Goal: Task Accomplishment & Management: Manage account settings

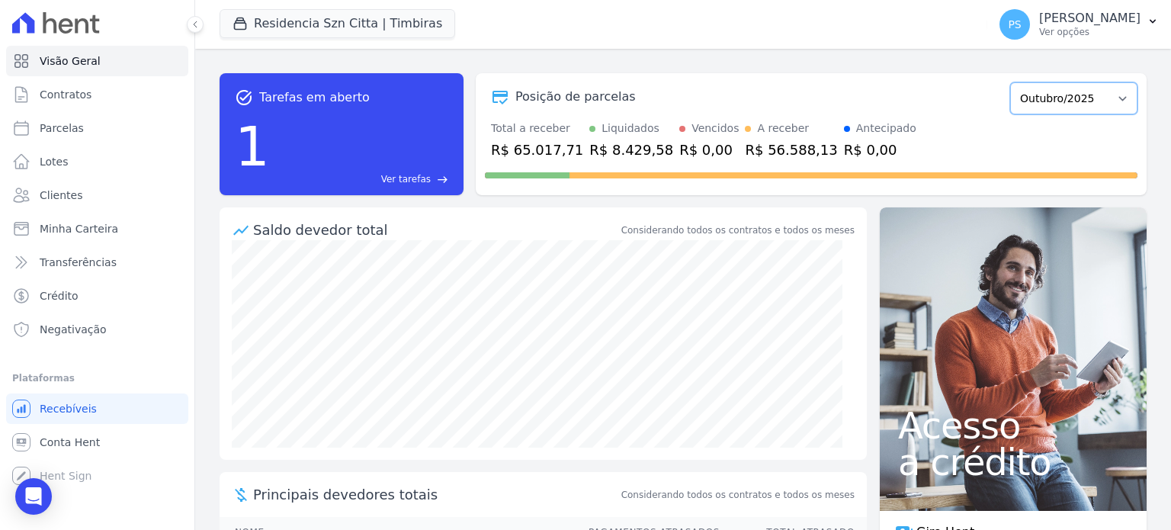
click at [1082, 100] on select "Junho/2025 Julho/2025 Agosto/2025 Setembro/2025 Outubro/2025 Novembro/2025 Deze…" at bounding box center [1073, 98] width 127 height 32
select select "08/2025"
click at [1010, 82] on select "Junho/2025 Julho/2025 Agosto/2025 Setembro/2025 Outubro/2025 Novembro/2025 Deze…" at bounding box center [1073, 98] width 127 height 32
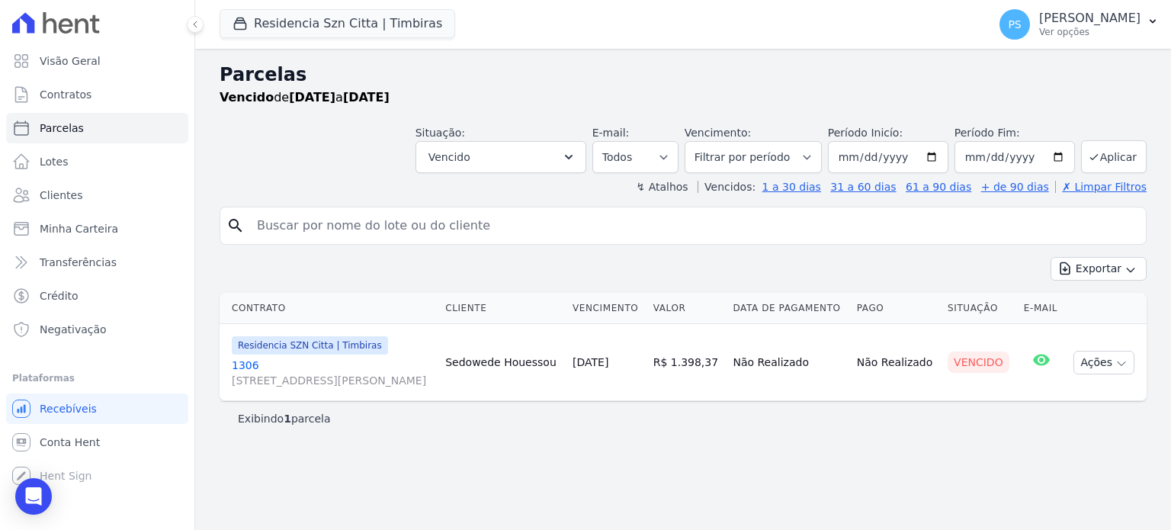
select select
click at [943, 157] on input "2025-08-07" at bounding box center [888, 157] width 120 height 32
type input "2025-08-01"
click at [1064, 157] on input "2025-09-05" at bounding box center [1014, 157] width 120 height 32
type input "2025-09-30"
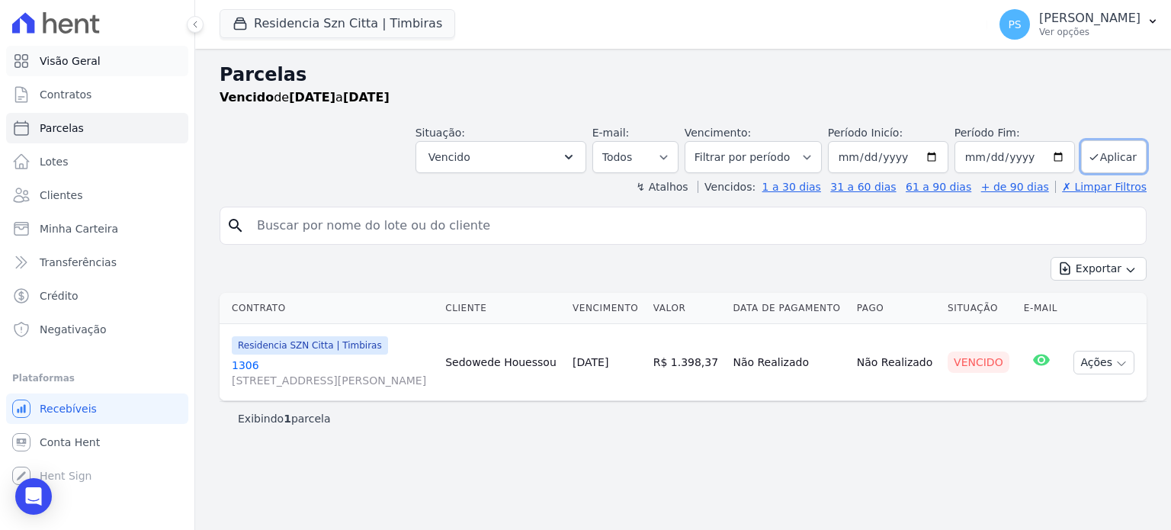
click at [81, 62] on span "Visão Geral" at bounding box center [70, 60] width 61 height 15
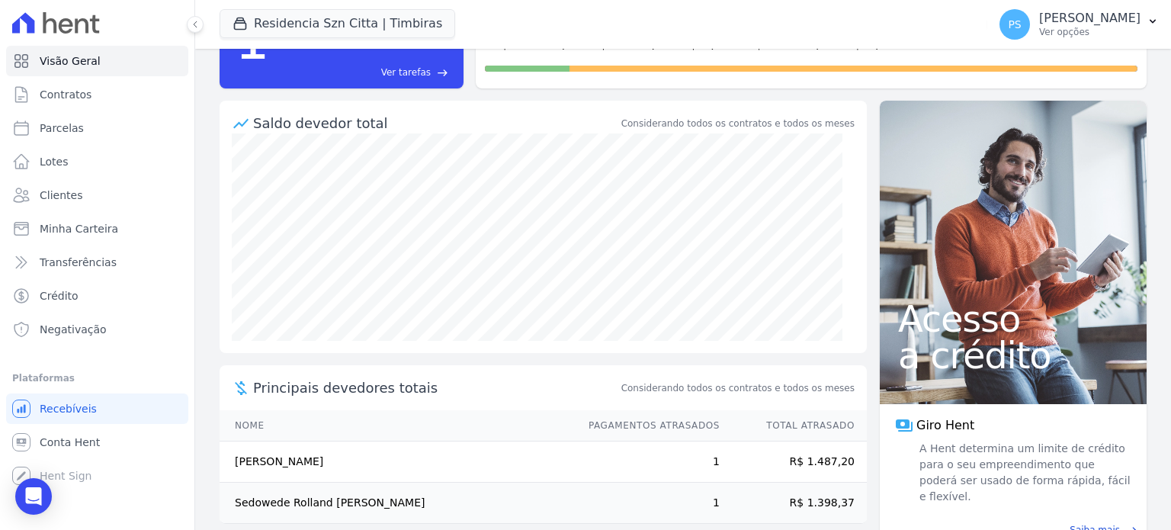
scroll to position [124, 0]
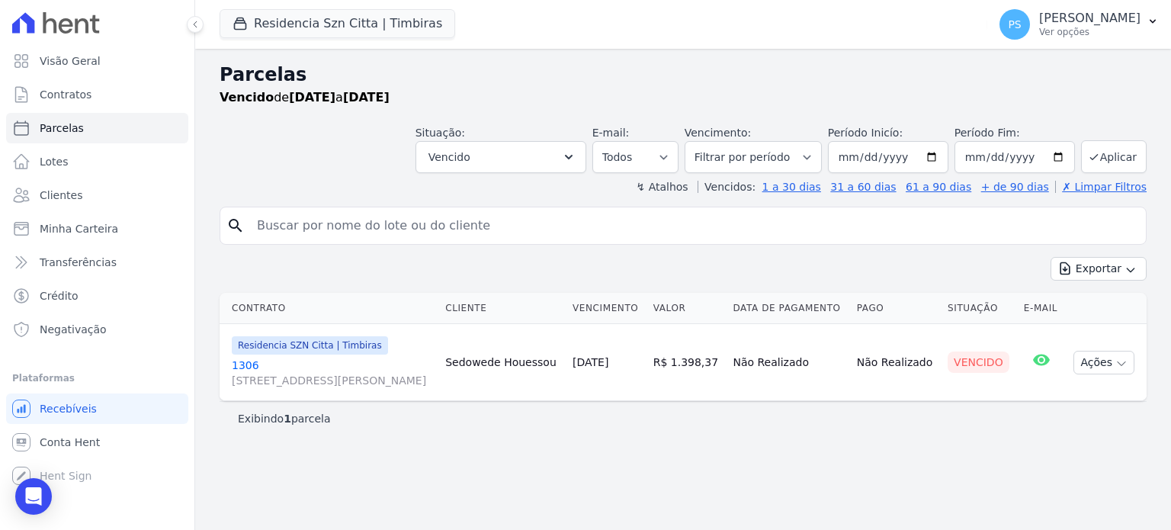
select select
click at [80, 57] on span "Visão Geral" at bounding box center [70, 60] width 61 height 15
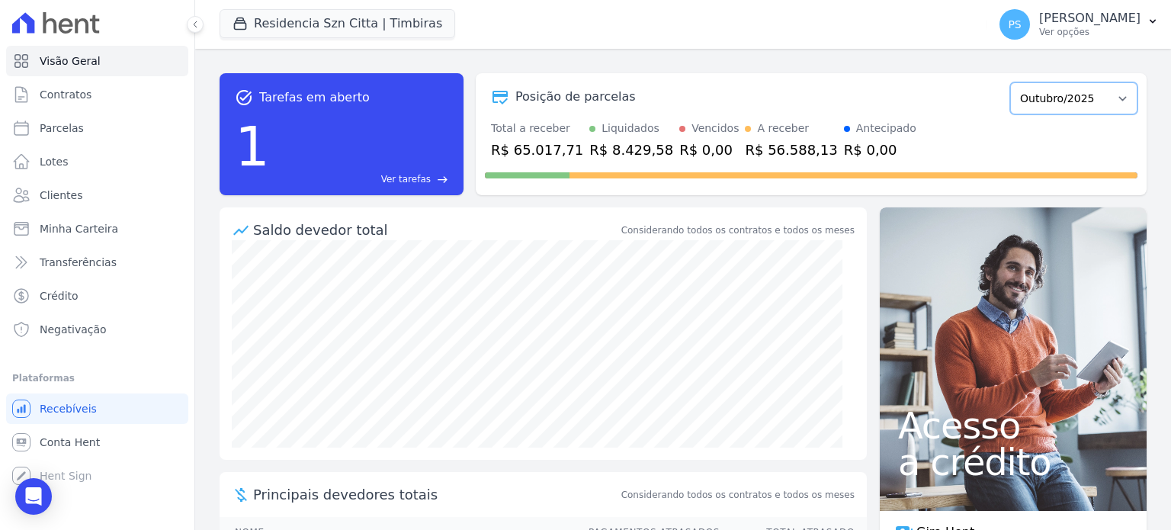
click at [1107, 105] on select "Junho/2025 Julho/2025 Agosto/2025 Setembro/2025 Outubro/2025 Novembro/2025 Deze…" at bounding box center [1073, 98] width 127 height 32
select select "08/2025"
click at [1010, 82] on select "Junho/2025 Julho/2025 Agosto/2025 Setembro/2025 Outubro/2025 Novembro/2025 Deze…" at bounding box center [1073, 98] width 127 height 32
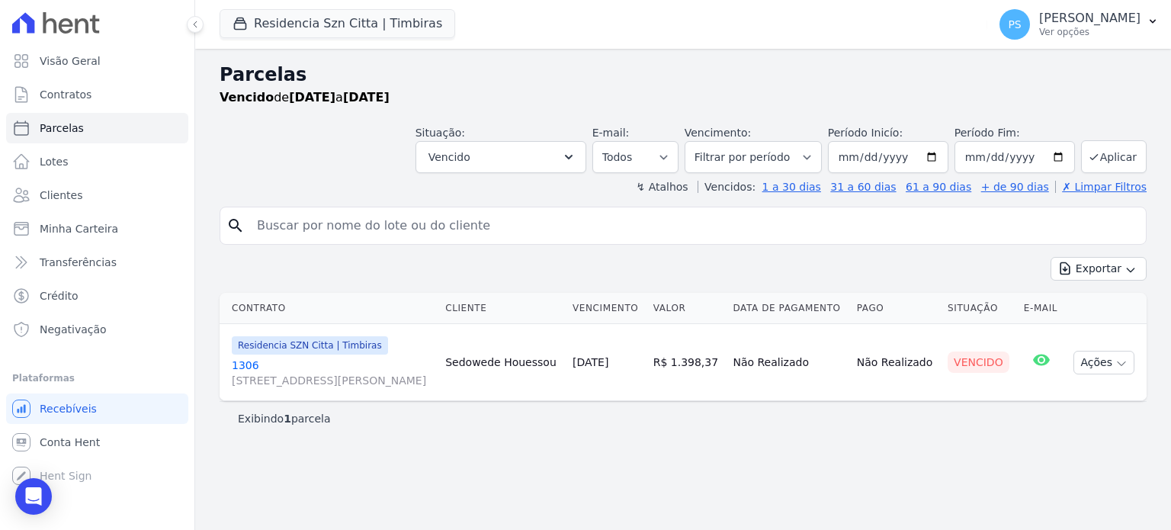
select select
click at [940, 158] on input "2025-08-07" at bounding box center [888, 157] width 120 height 32
type input "[DATE]"
click at [985, 143] on input "2025-09-05" at bounding box center [1014, 157] width 120 height 32
type input "2025-09-03"
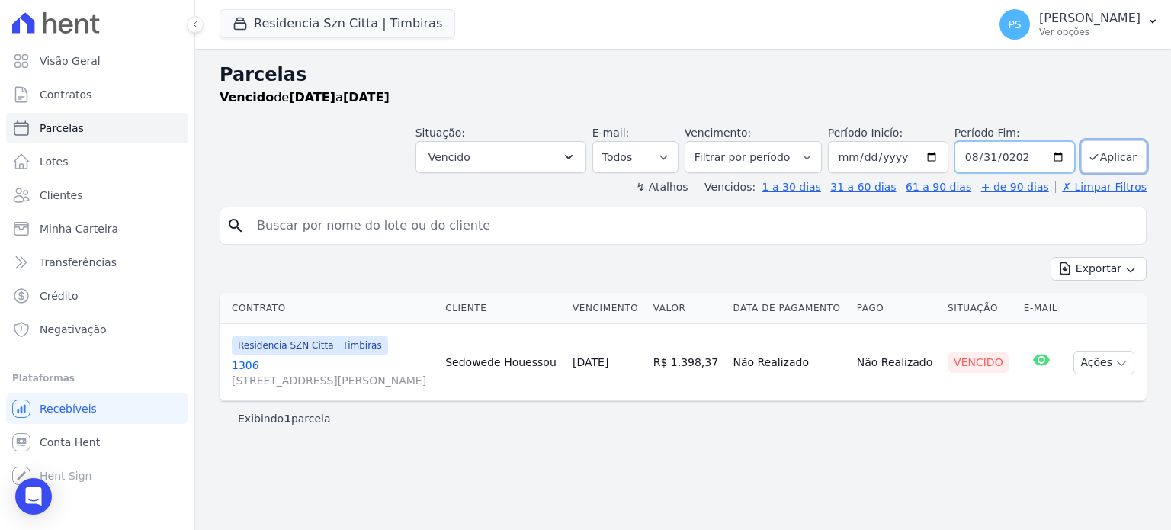
type input "[DATE]"
click at [1100, 166] on button "Aplicar" at bounding box center [1114, 156] width 66 height 33
select select
click at [572, 159] on icon "button" at bounding box center [569, 157] width 8 height 5
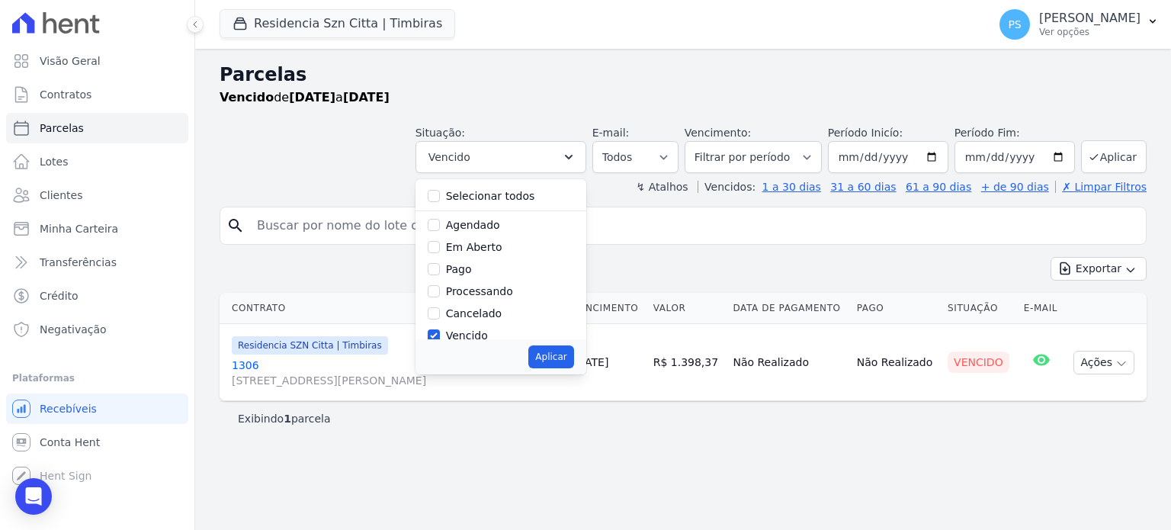
click at [533, 192] on label "Selecionar todos" at bounding box center [490, 196] width 89 height 12
click at [440, 192] on input "Selecionar todos" at bounding box center [434, 196] width 12 height 12
checkbox input "true"
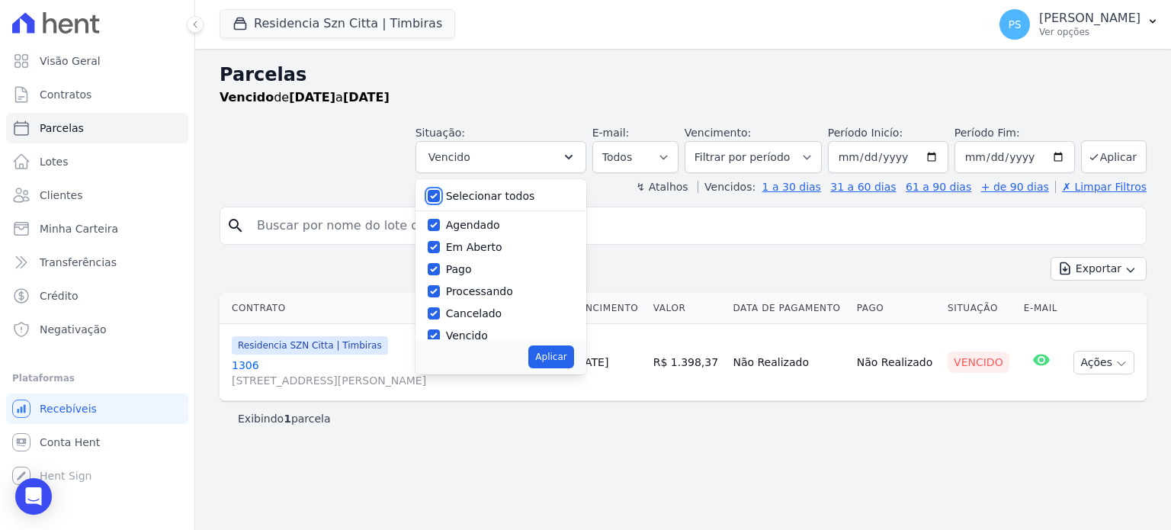
checkbox input "true"
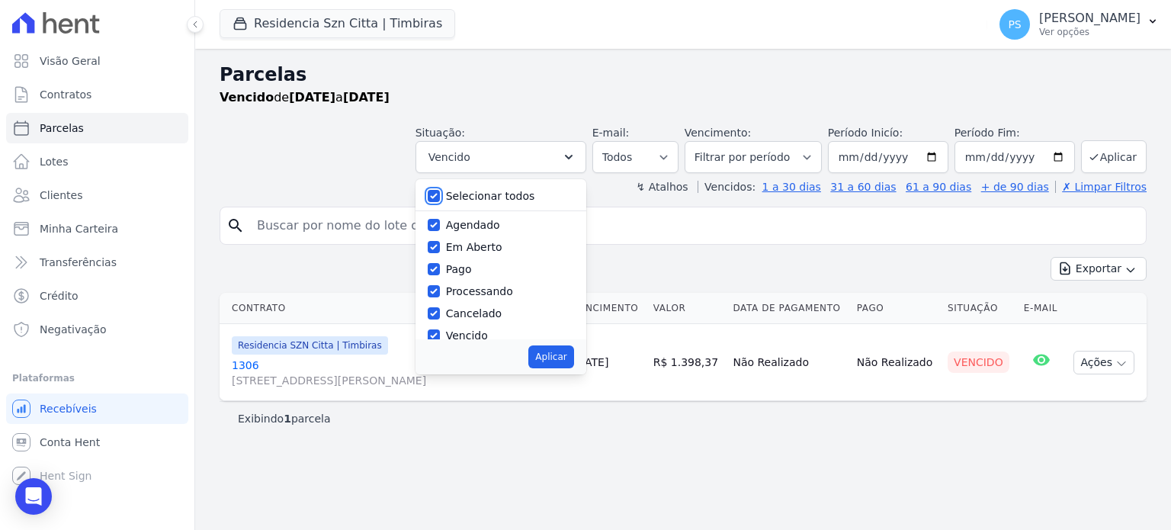
checkbox input "true"
click at [573, 363] on button "Aplicar" at bounding box center [550, 356] width 45 height 23
select select "scheduled"
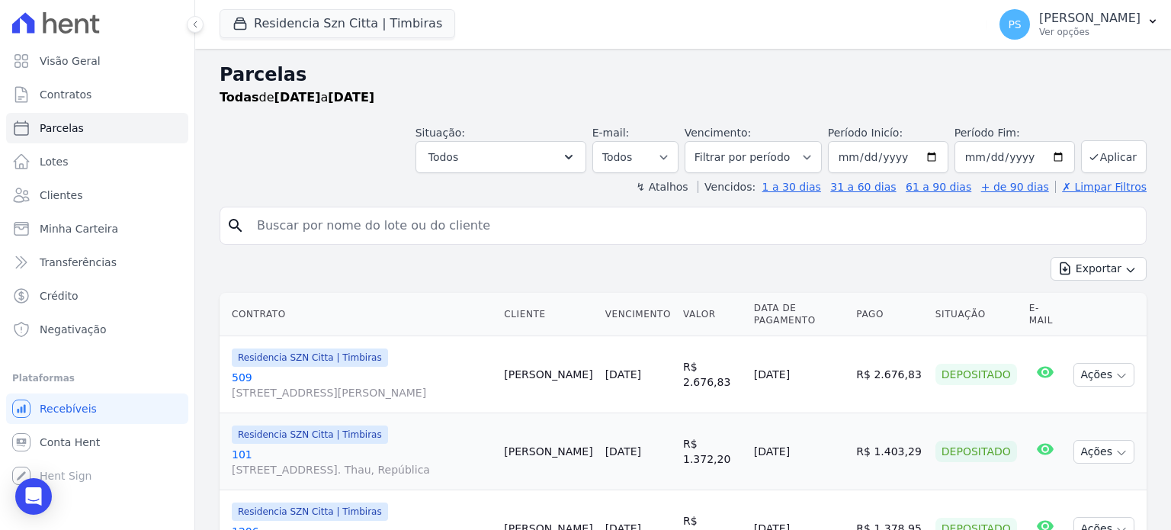
select select
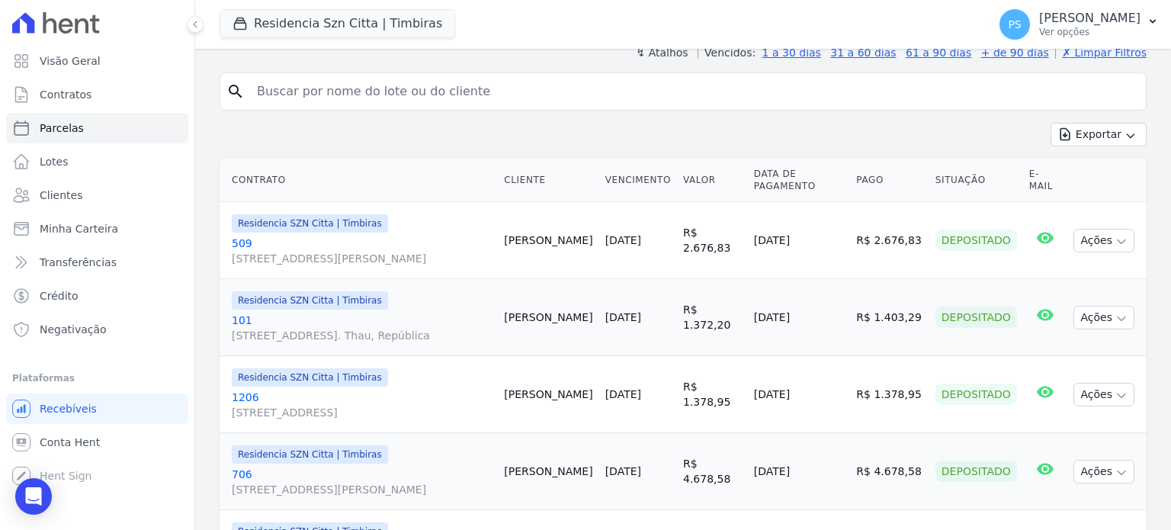
scroll to position [43, 0]
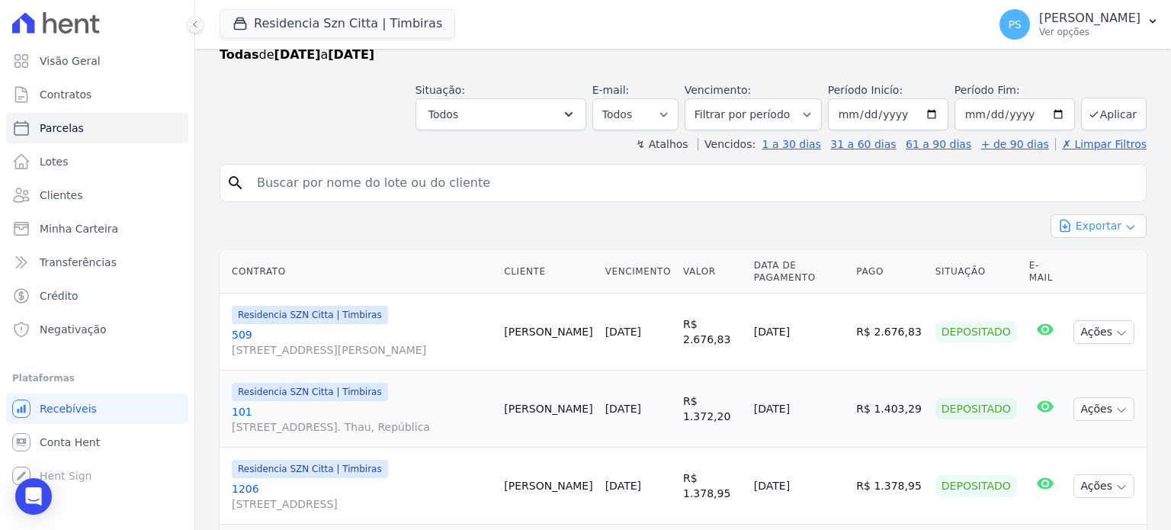
click at [1126, 226] on icon "button" at bounding box center [1129, 228] width 7 height 4
click at [1110, 263] on span "Exportar PDF" at bounding box center [1097, 262] width 80 height 15
click at [85, 55] on span "Visão Geral" at bounding box center [70, 60] width 61 height 15
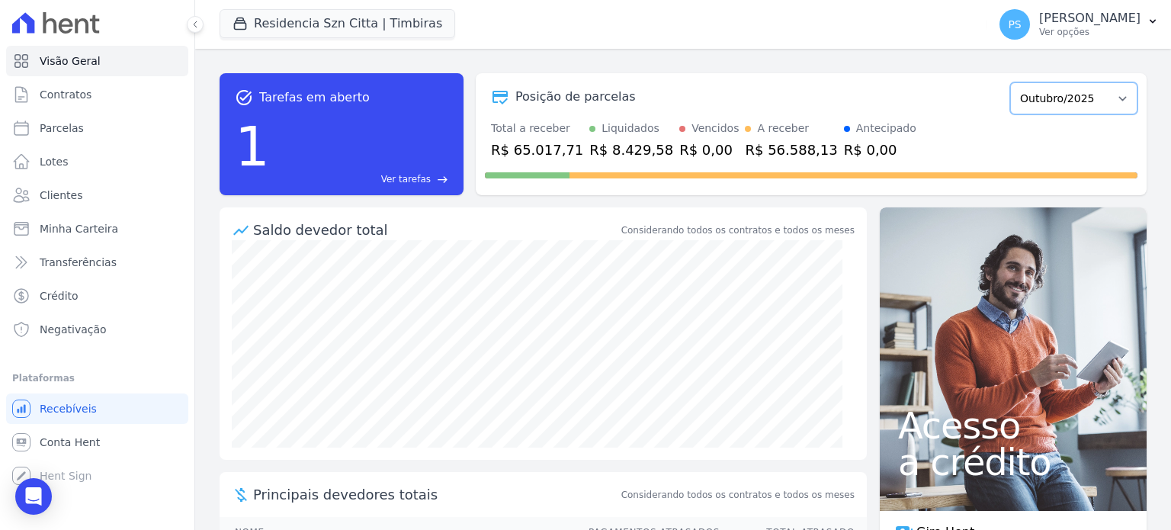
click at [1113, 105] on select "Junho/2025 Julho/2025 Agosto/2025 Setembro/2025 Outubro/2025 Novembro/2025 Deze…" at bounding box center [1073, 98] width 127 height 32
select select "08/2025"
click at [1010, 82] on select "Junho/2025 Julho/2025 Agosto/2025 Setembro/2025 Outubro/2025 Novembro/2025 Deze…" at bounding box center [1073, 98] width 127 height 32
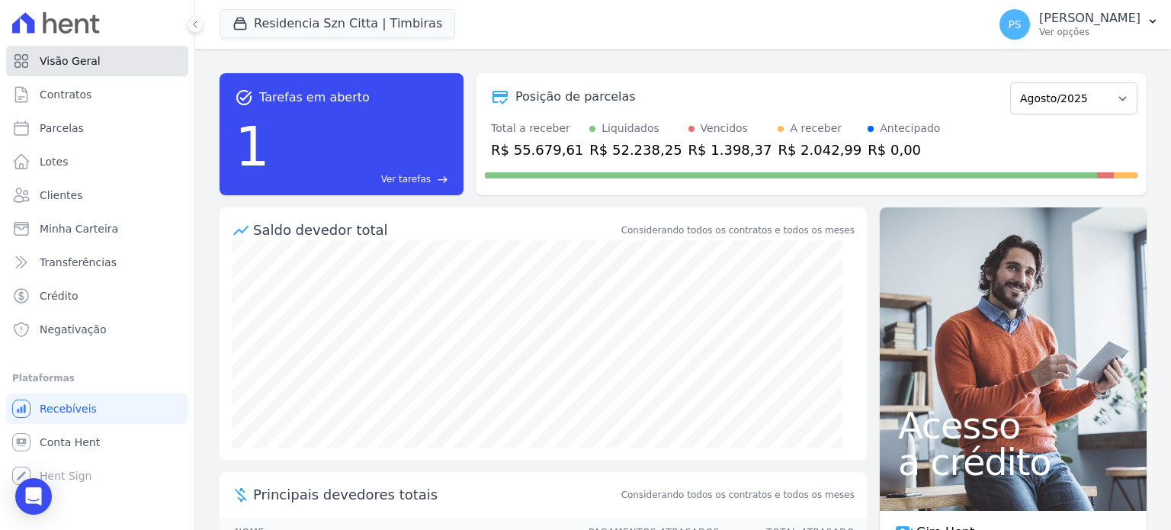
click at [66, 48] on link "Visão Geral" at bounding box center [97, 61] width 182 height 30
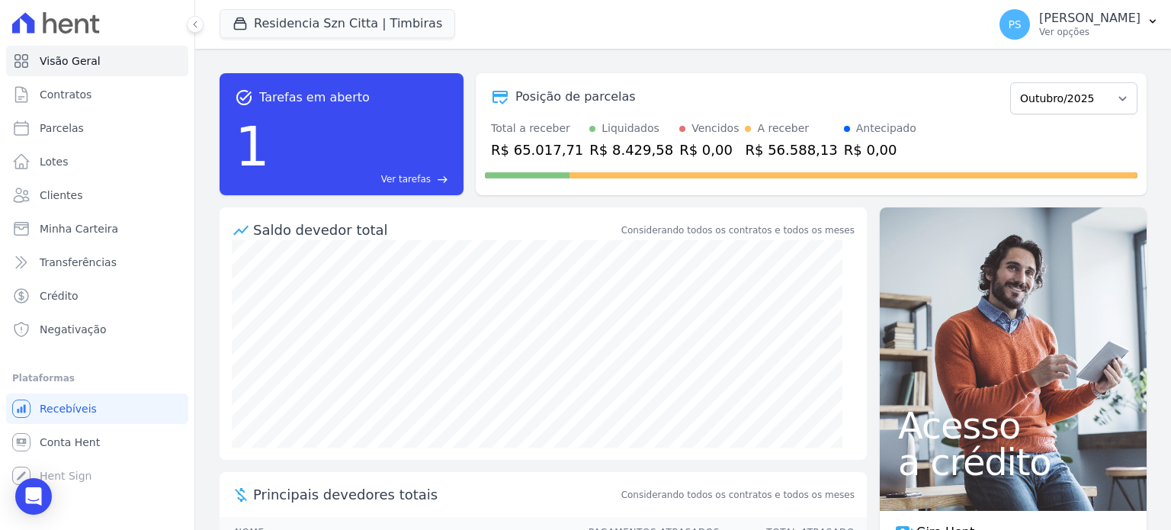
click at [62, 59] on span "Visão Geral" at bounding box center [70, 60] width 61 height 15
click at [1100, 91] on select "Junho/2025 Julho/2025 Agosto/2025 Setembro/2025 Outubro/2025 Novembro/2025 Deze…" at bounding box center [1073, 98] width 127 height 32
select select "08/2025"
click at [1010, 82] on select "Junho/2025 Julho/2025 Agosto/2025 Setembro/2025 Outubro/2025 Novembro/2025 Deze…" at bounding box center [1073, 98] width 127 height 32
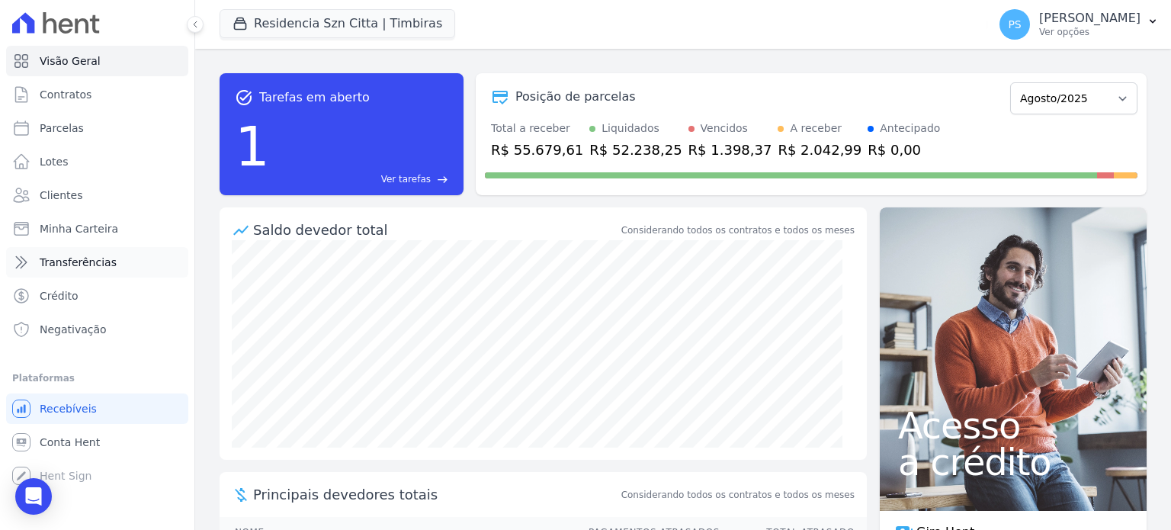
click at [40, 268] on span "Transferências" at bounding box center [78, 262] width 77 height 15
click at [14, 255] on icon at bounding box center [21, 262] width 18 height 18
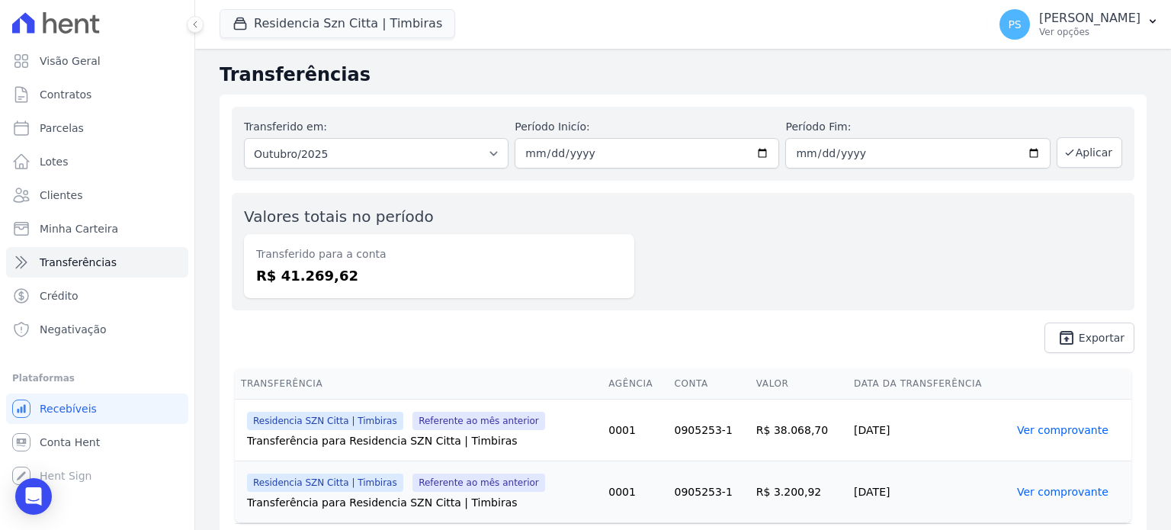
click at [209, 306] on div "Transferências Transferido em: Todos os meses Agosto/2025 Setembro/2025 Outubro…" at bounding box center [682, 311] width 975 height 524
click at [392, 149] on select "Todos os meses Agosto/2025 Setembro/2025 Outubro/2025 Outubro/2025" at bounding box center [376, 153] width 264 height 30
click at [316, 149] on select "Todos os meses Agosto/2025 Setembro/2025 Outubro/2025 Outubro/2025" at bounding box center [376, 153] width 264 height 30
click at [590, 162] on input "2025-10-01" at bounding box center [646, 153] width 264 height 30
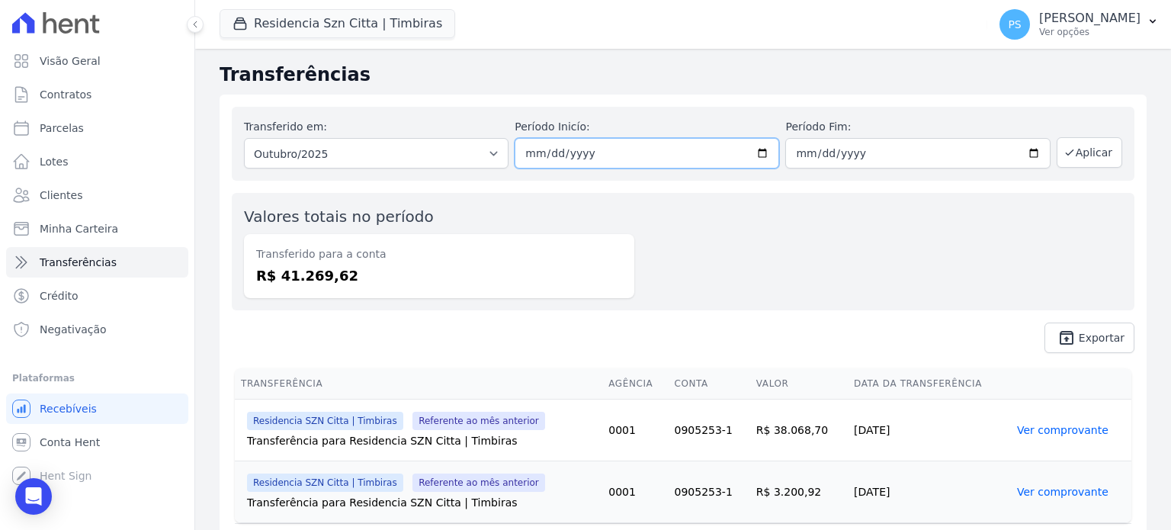
click at [590, 162] on input "2025-10-01" at bounding box center [646, 153] width 264 height 30
type input "2025-10-31"
type input "[DATE]"
type input "2025-10-31"
type input "[DATE]"
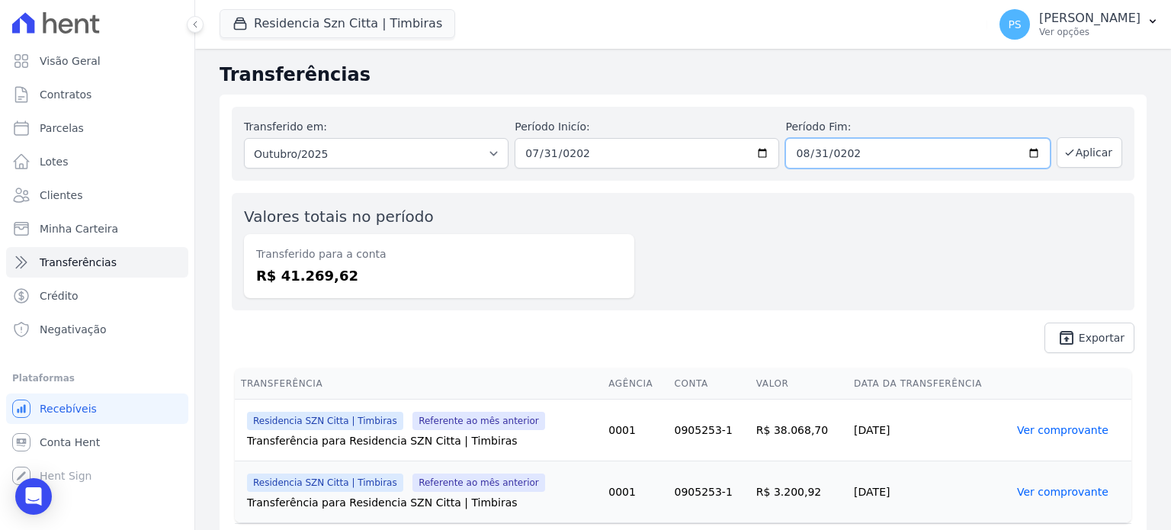
type input "[DATE]"
click at [1075, 155] on button "Aplicar" at bounding box center [1089, 152] width 66 height 30
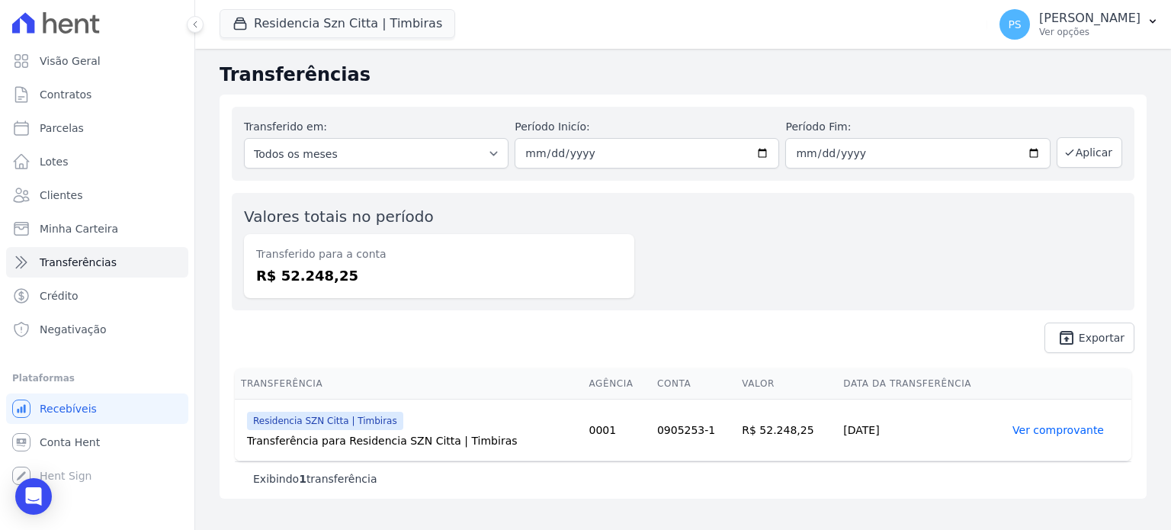
click at [1055, 261] on div "Valores totais no período Transferido para a conta R$ 52.248,25" at bounding box center [683, 251] width 902 height 117
click at [1086, 346] on link "unarchive Exportar" at bounding box center [1089, 337] width 90 height 30
click at [75, 66] on span "Visão Geral" at bounding box center [70, 60] width 61 height 15
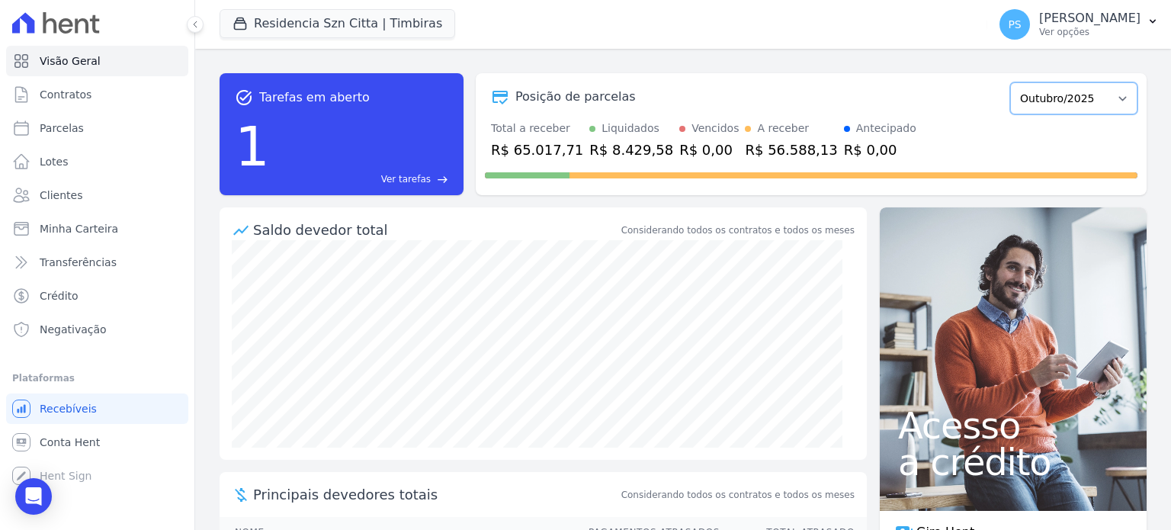
click at [1109, 109] on select "Junho/2025 Julho/2025 Agosto/2025 Setembro/2025 Outubro/2025 Novembro/2025 Deze…" at bounding box center [1073, 98] width 127 height 32
select select "08/2025"
click at [1010, 82] on select "Junho/2025 Julho/2025 Agosto/2025 Setembro/2025 Outubro/2025 Novembro/2025 Deze…" at bounding box center [1073, 98] width 127 height 32
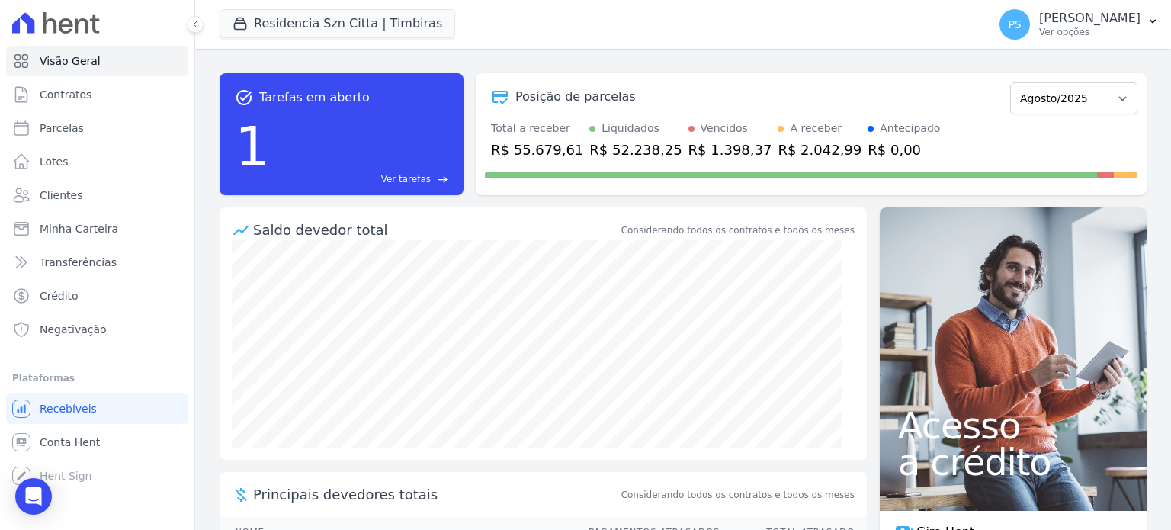
click at [201, 160] on div "task_alt Tarefas em aberto 1 Ver tarefas east Posição de parcelas Junho/2025 Ju…" at bounding box center [682, 289] width 975 height 481
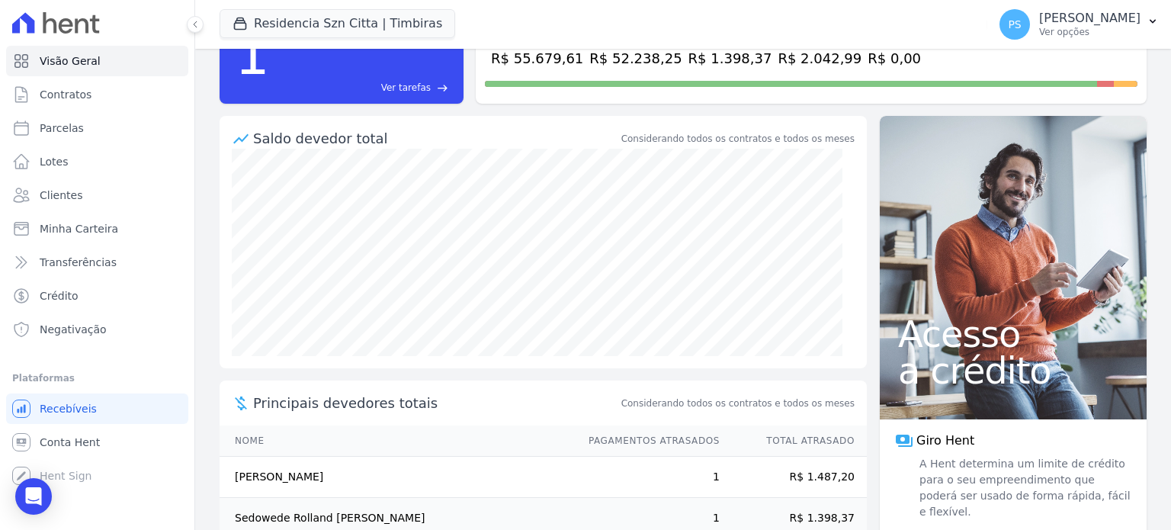
scroll to position [124, 0]
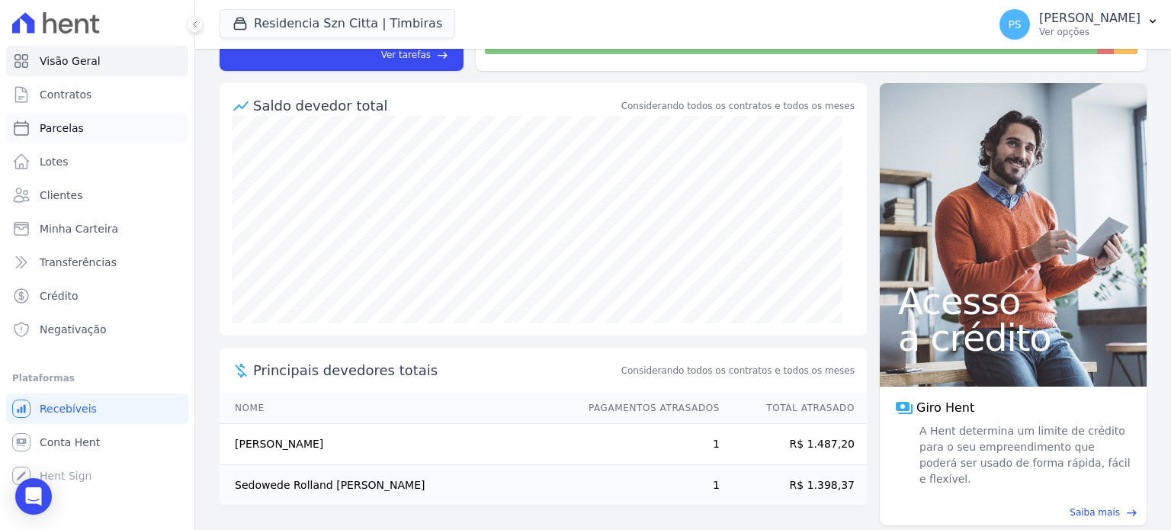
click at [59, 124] on span "Parcelas" at bounding box center [62, 127] width 44 height 15
select select
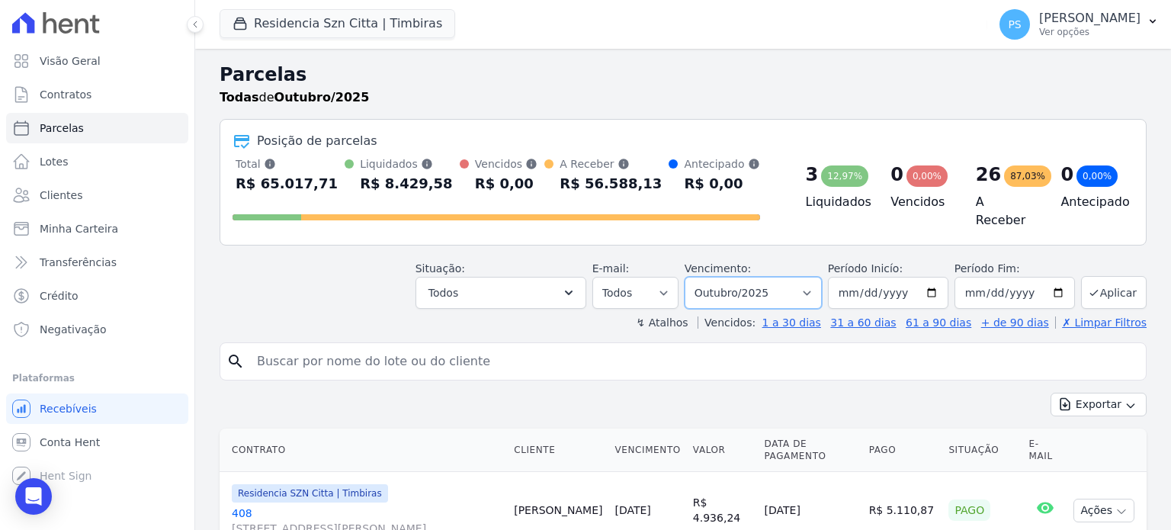
click at [815, 291] on select "Filtrar por período ──────── Todos os meses Junho/2025 Julho/2025 Agosto/2025 S…" at bounding box center [752, 293] width 137 height 32
click at [851, 290] on input "[DATE]" at bounding box center [888, 293] width 120 height 32
type input "[DATE]"
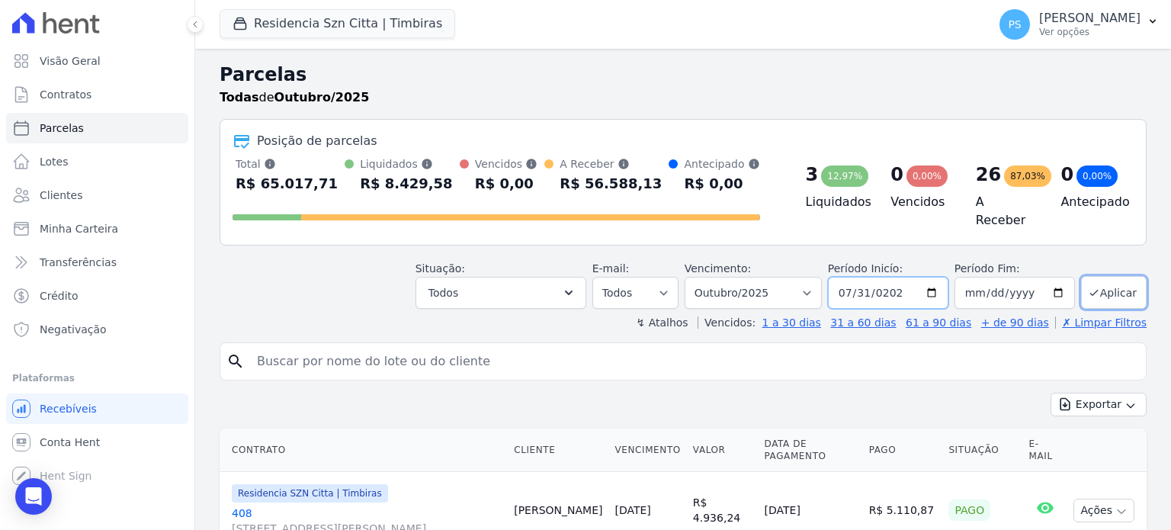
type input "[DATE]"
click at [1020, 290] on input "[DATE]" at bounding box center [1014, 293] width 120 height 32
type input "[DATE]"
type input "2025-08-31"
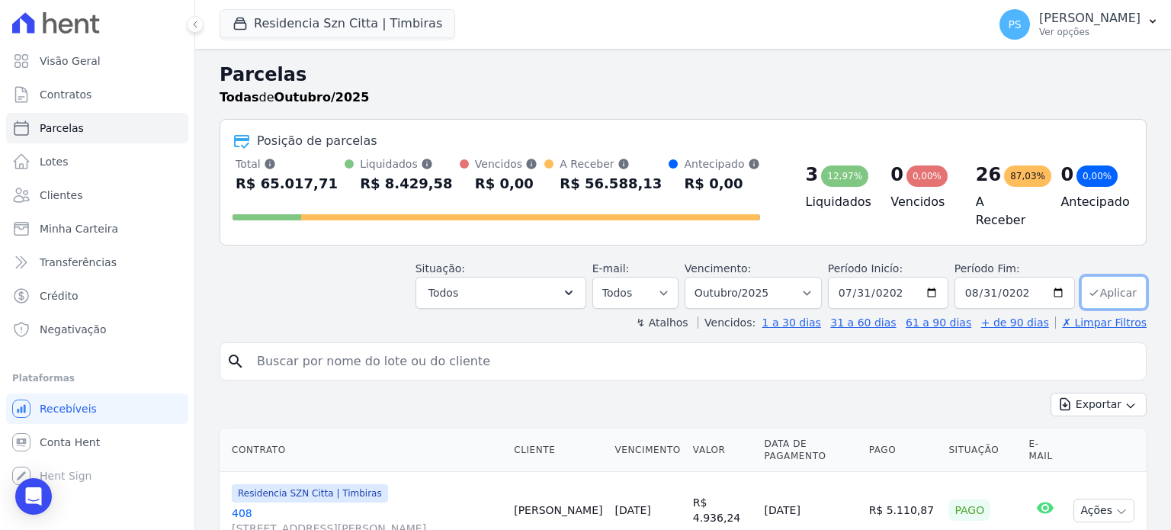
click at [1100, 290] on button "Aplicar" at bounding box center [1114, 292] width 66 height 33
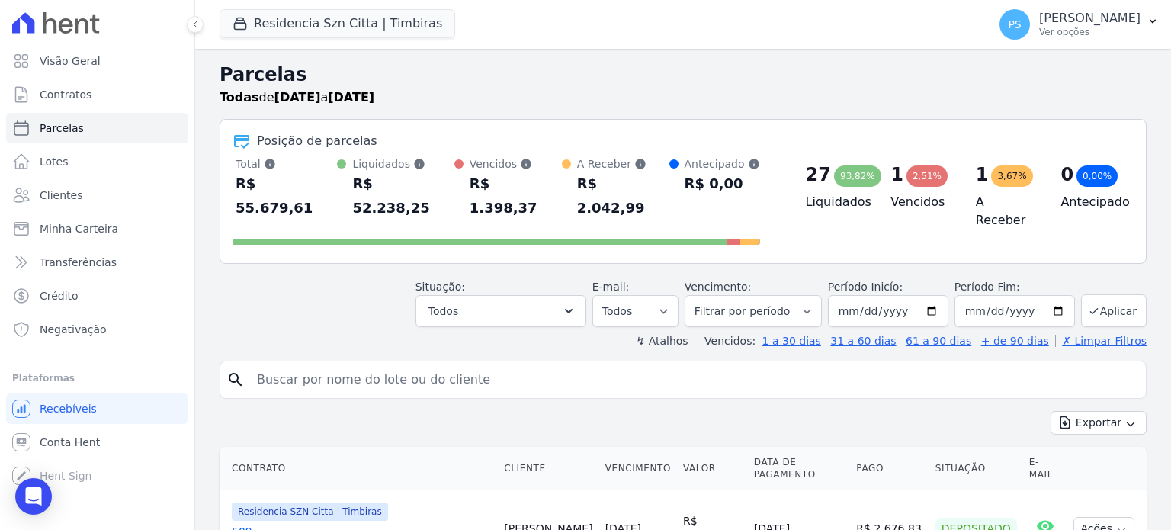
select select
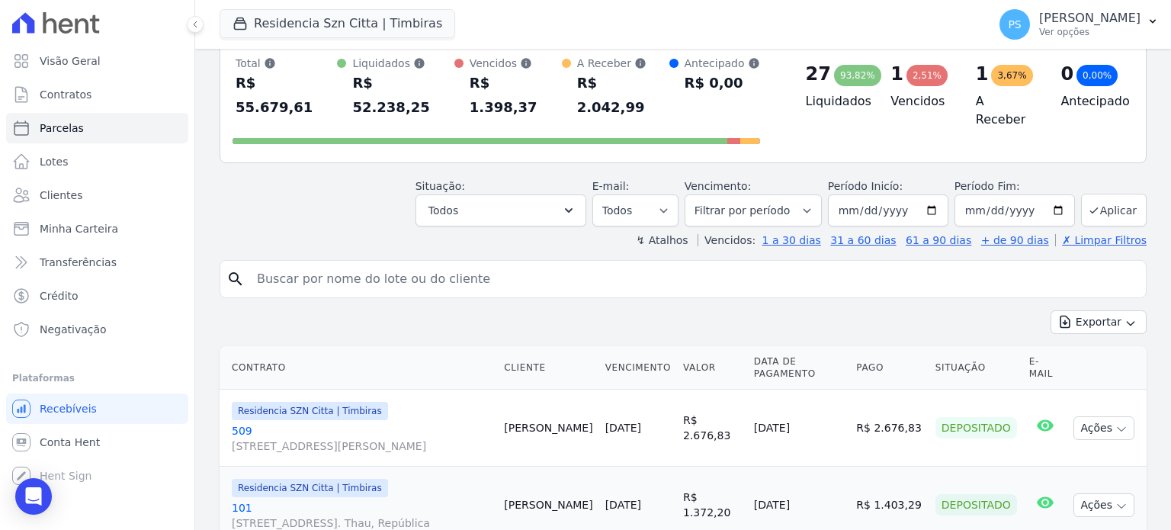
scroll to position [95, 0]
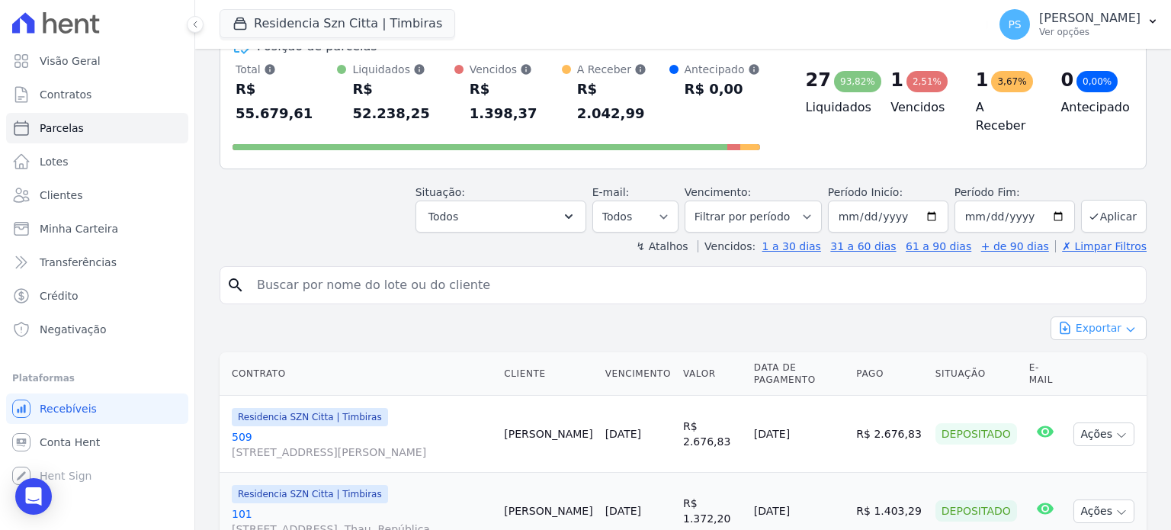
click at [1109, 316] on button "Exportar" at bounding box center [1098, 328] width 96 height 24
click at [1076, 383] on span "Exportar CSV" at bounding box center [1096, 390] width 81 height 15
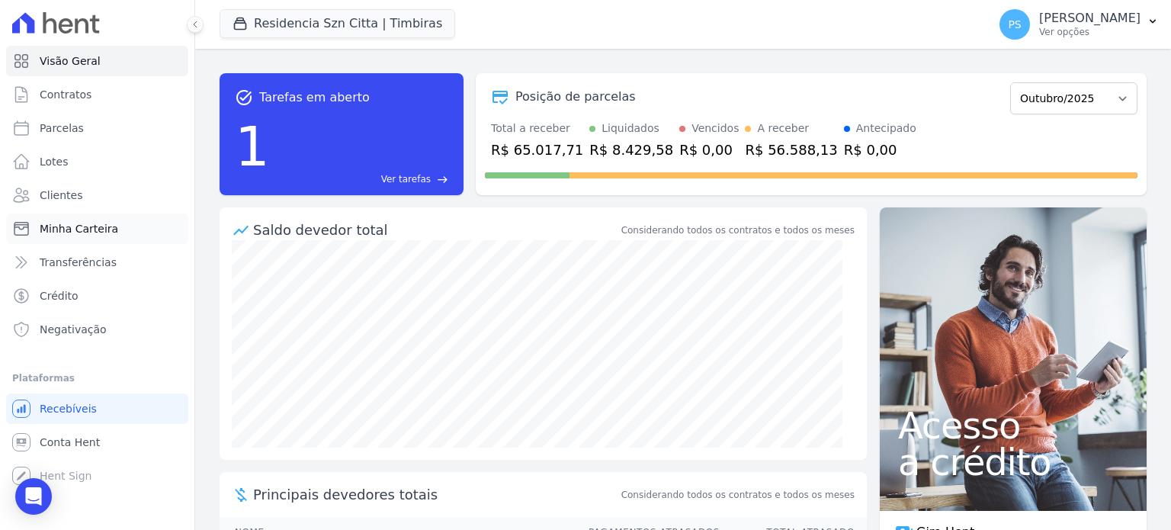
click at [63, 229] on span "Minha Carteira" at bounding box center [79, 228] width 78 height 15
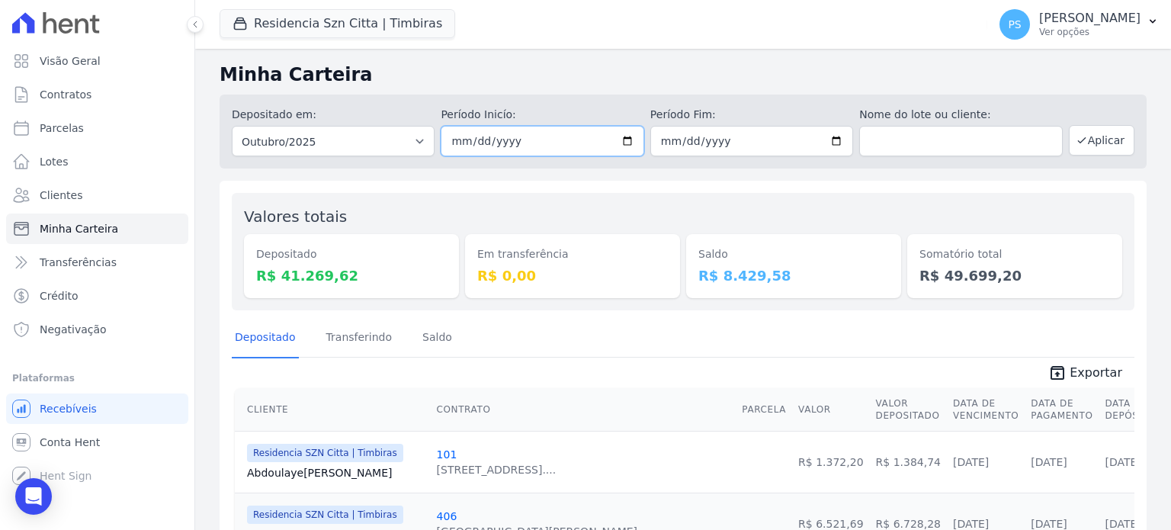
click at [620, 139] on input "[DATE]" at bounding box center [541, 141] width 203 height 30
type input "[DATE]"
click at [828, 143] on input "[DATE]" at bounding box center [751, 141] width 203 height 30
type input "[DATE]"
click at [1091, 143] on button "Aplicar" at bounding box center [1101, 140] width 66 height 30
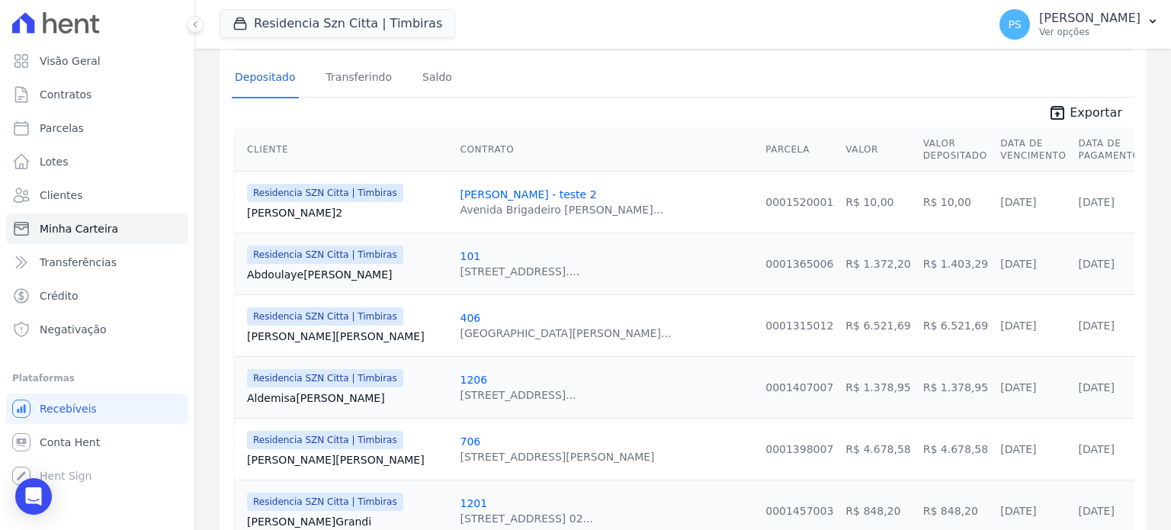
scroll to position [76, 0]
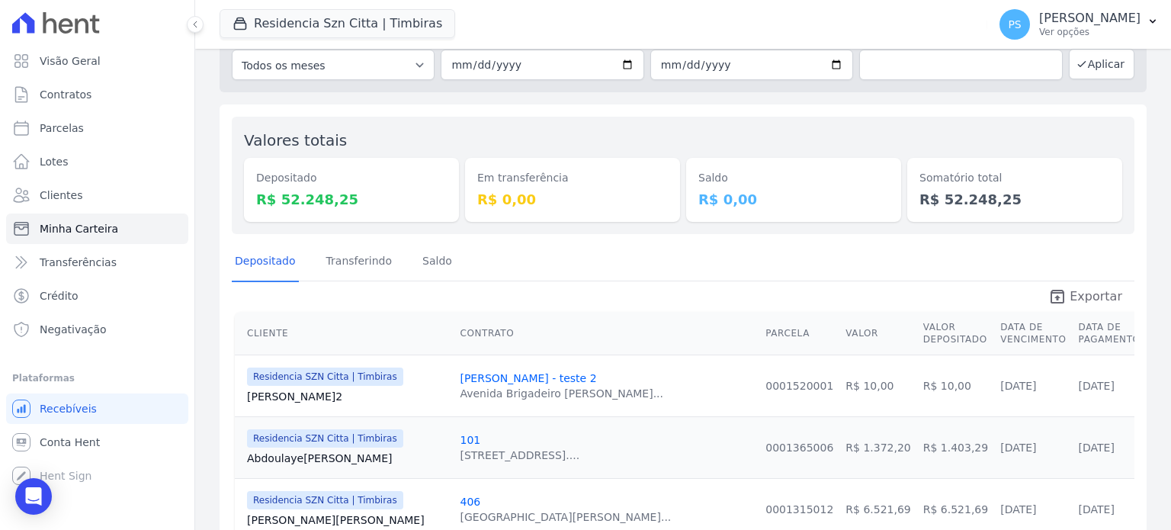
click at [1076, 298] on span "Exportar" at bounding box center [1095, 296] width 53 height 18
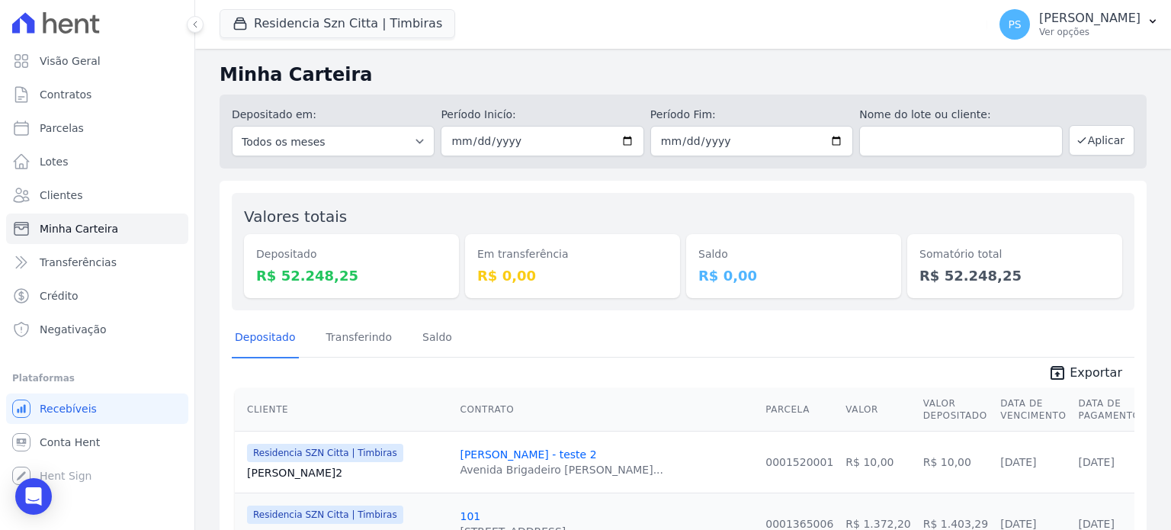
scroll to position [0, 0]
click at [85, 447] on span "Conta Hent" at bounding box center [70, 441] width 60 height 15
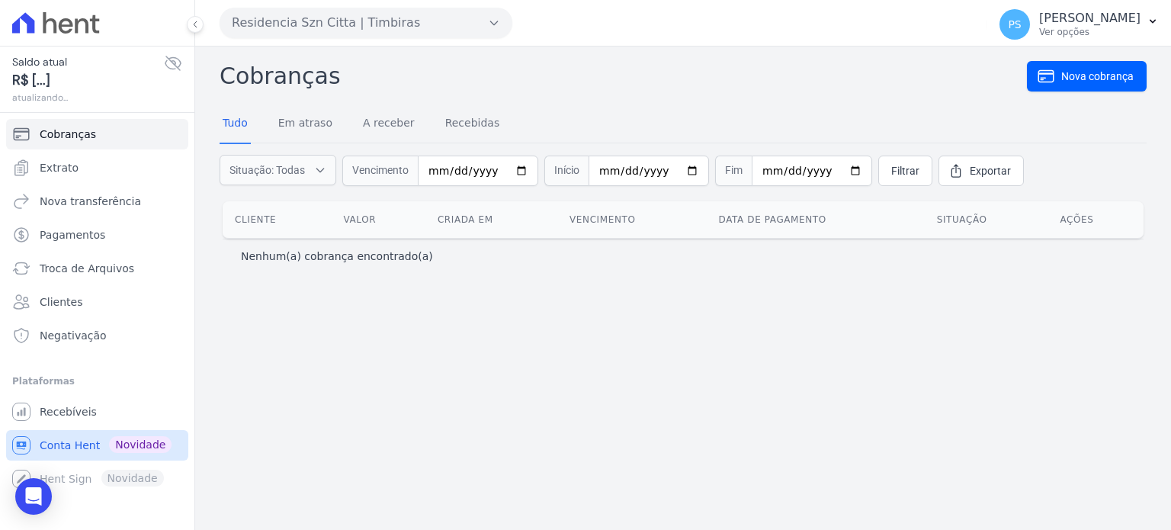
click at [65, 444] on span "Conta Hent" at bounding box center [70, 444] width 60 height 15
click at [516, 170] on input "date" at bounding box center [478, 170] width 120 height 30
type input "2025-10-01"
click at [673, 165] on input "date" at bounding box center [648, 170] width 120 height 30
type input "2025-10-31"
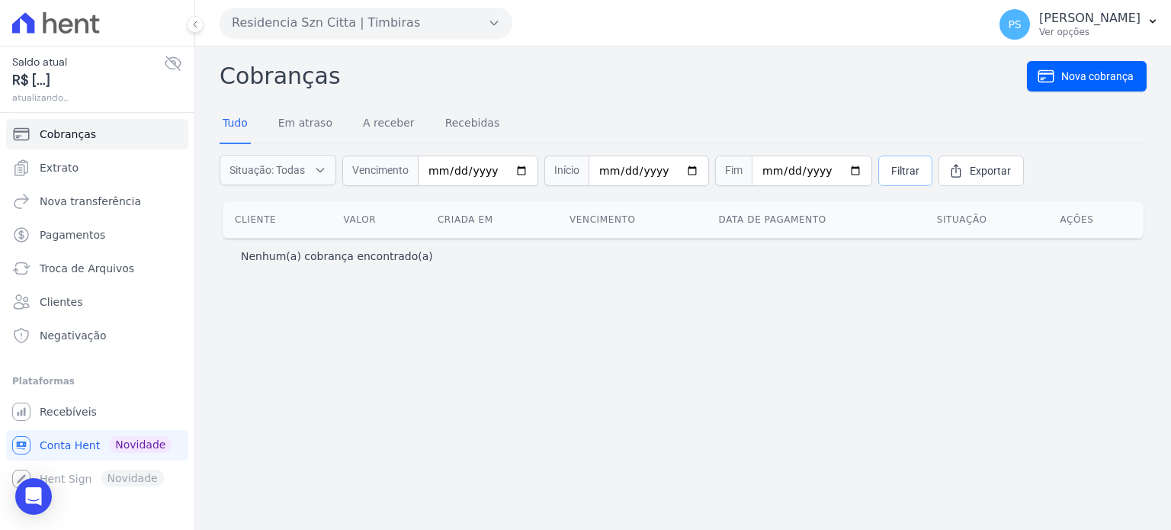
click at [891, 173] on span "Filtrar" at bounding box center [905, 170] width 28 height 15
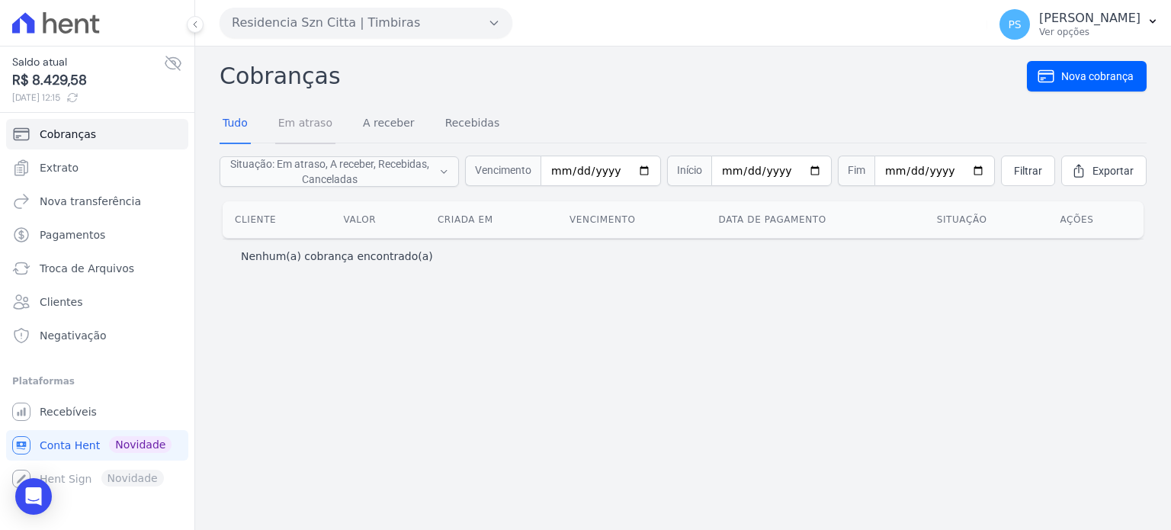
click at [293, 120] on link "Em atraso" at bounding box center [305, 124] width 60 height 40
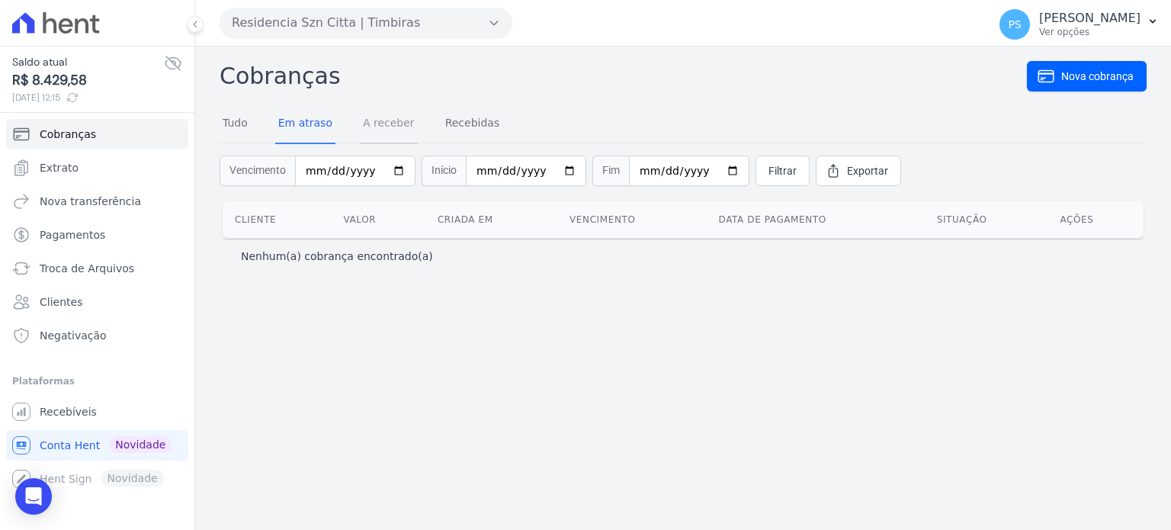
click at [383, 120] on link "A receber" at bounding box center [389, 124] width 58 height 40
click at [80, 237] on span "Pagamentos" at bounding box center [73, 234] width 66 height 15
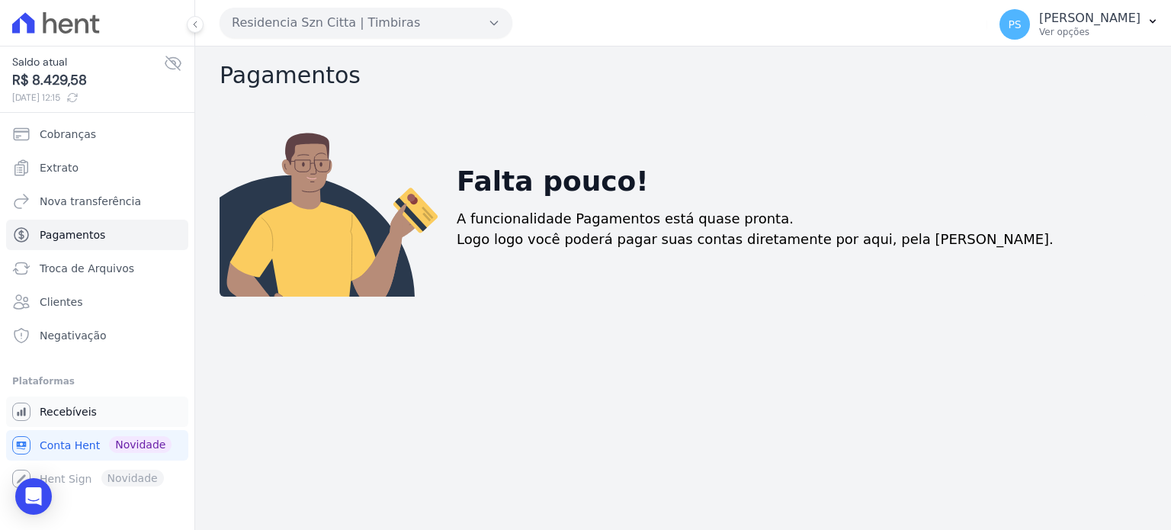
click at [64, 415] on span "Recebíveis" at bounding box center [68, 411] width 57 height 15
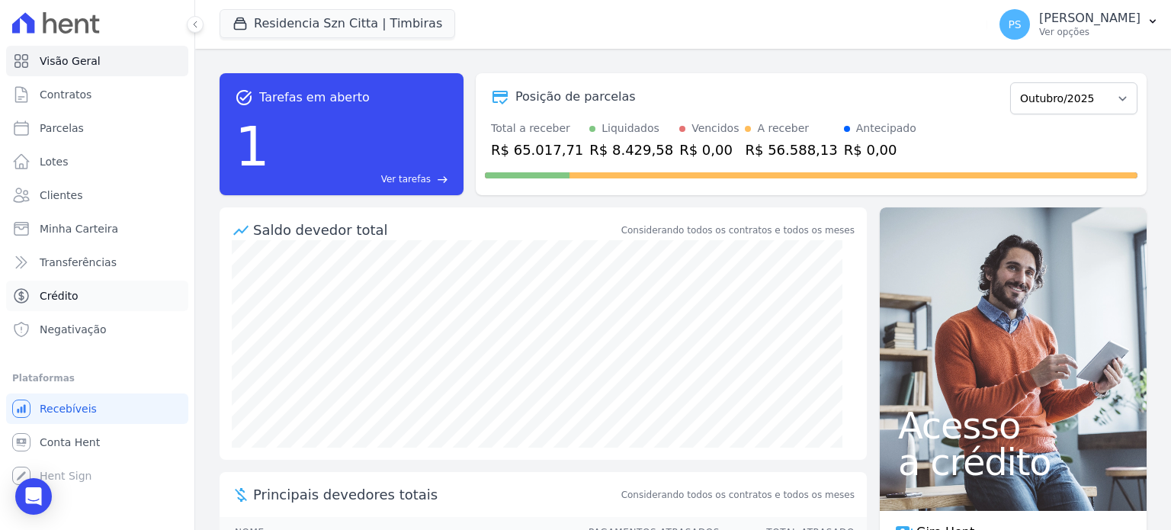
click at [57, 298] on span "Crédito" at bounding box center [59, 295] width 39 height 15
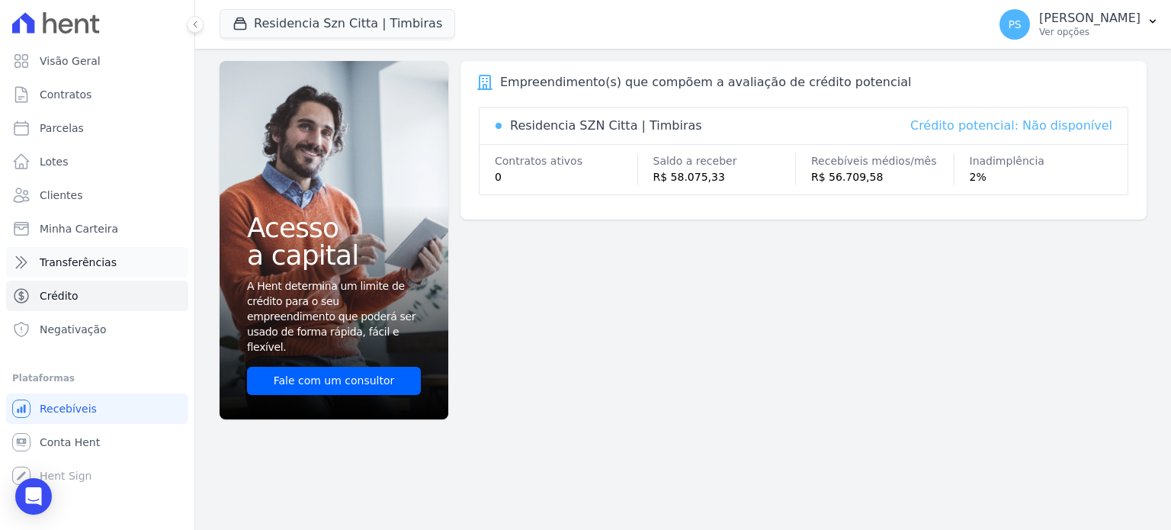
click at [91, 261] on span "Transferências" at bounding box center [78, 262] width 77 height 15
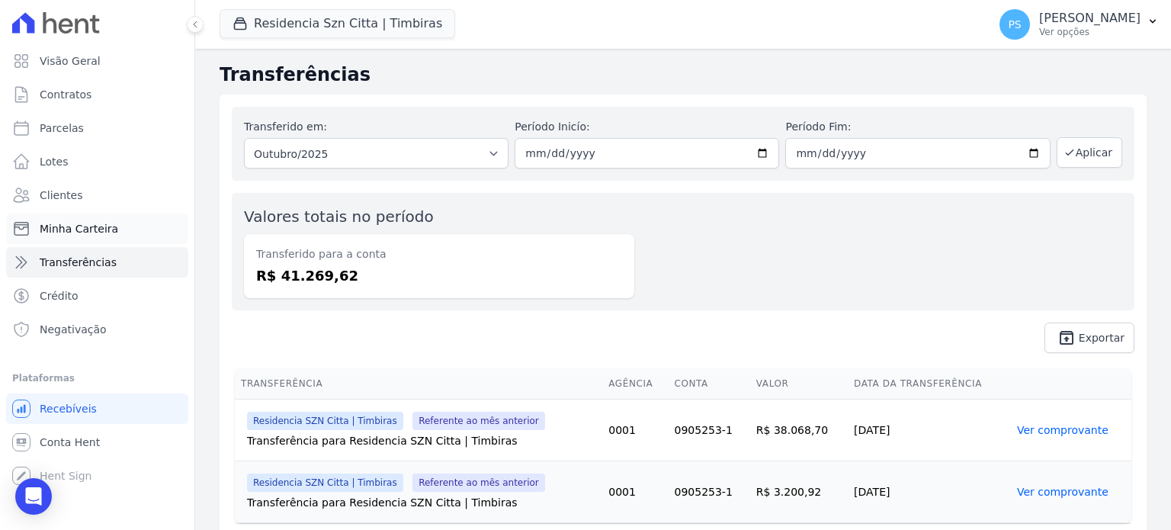
click at [76, 229] on span "Minha Carteira" at bounding box center [79, 228] width 78 height 15
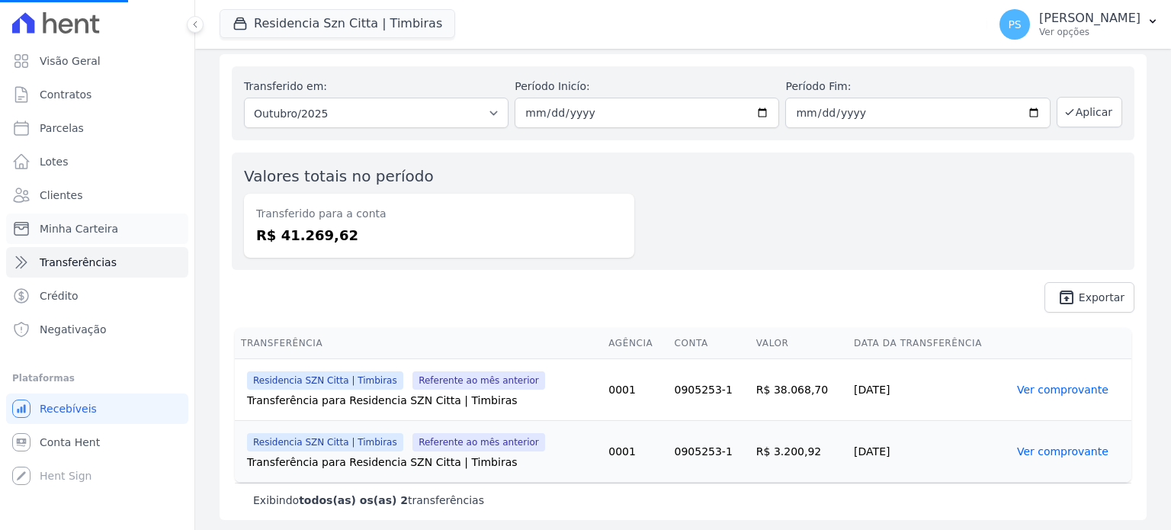
scroll to position [42, 0]
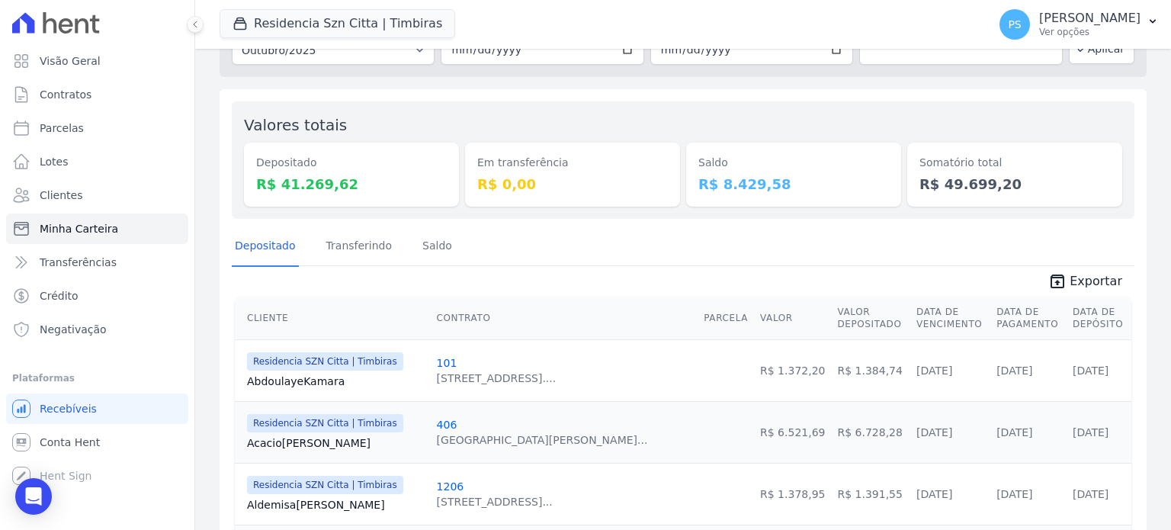
scroll to position [76, 0]
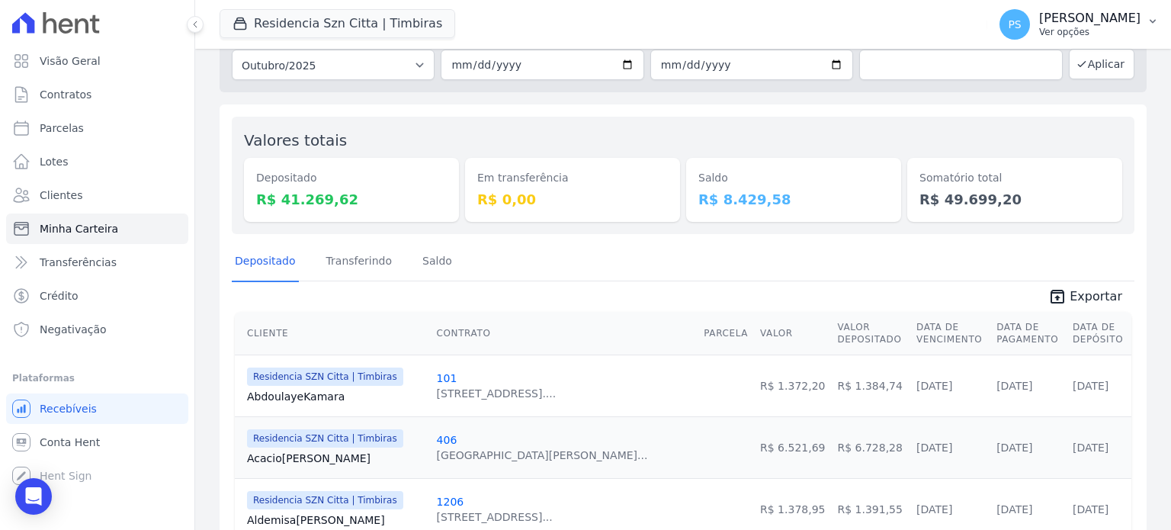
click at [1142, 23] on button "PS Paula Silva Ver opções" at bounding box center [1079, 24] width 184 height 43
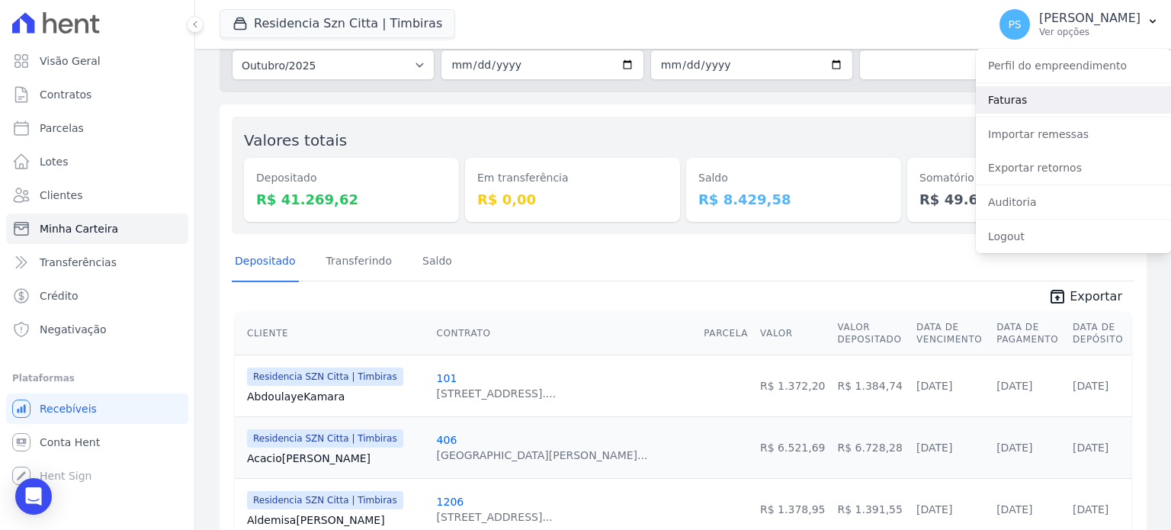
click at [1012, 101] on link "Faturas" at bounding box center [1072, 99] width 195 height 27
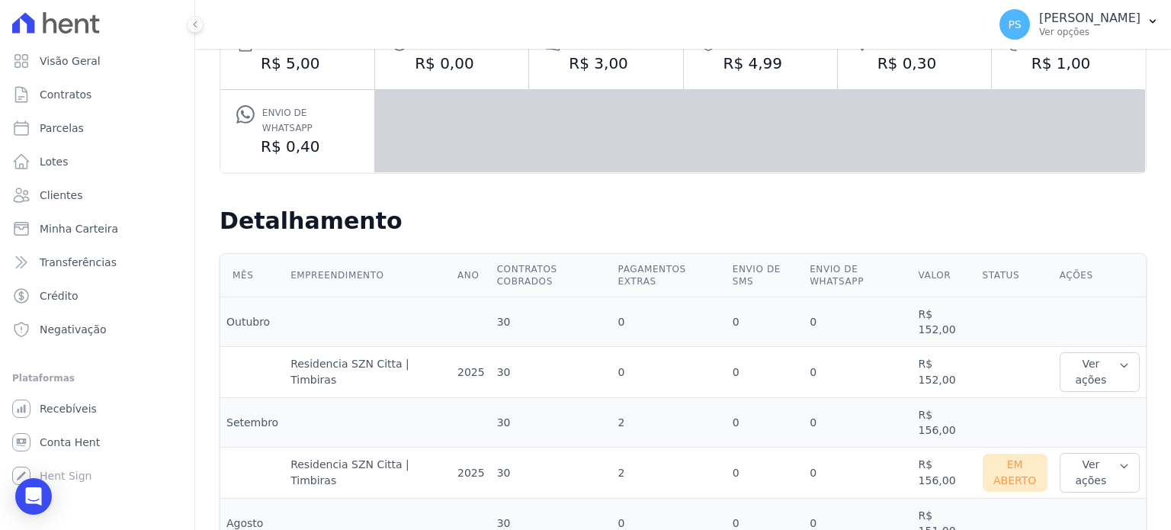
scroll to position [277, 0]
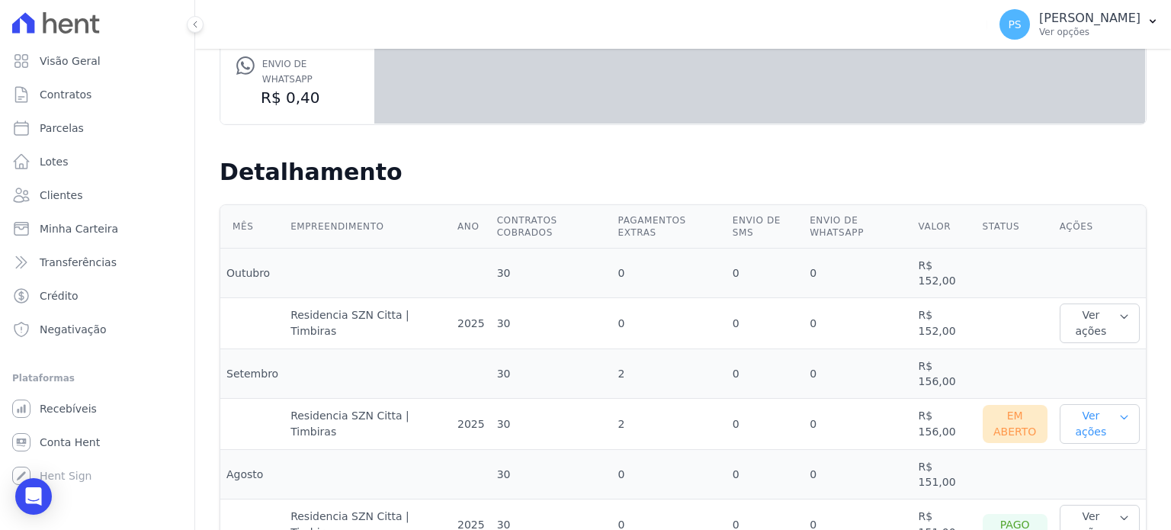
click at [1116, 404] on button "Ver ações" at bounding box center [1099, 424] width 80 height 40
click at [1079, 466] on link "Ver boleto" at bounding box center [1121, 474] width 113 height 16
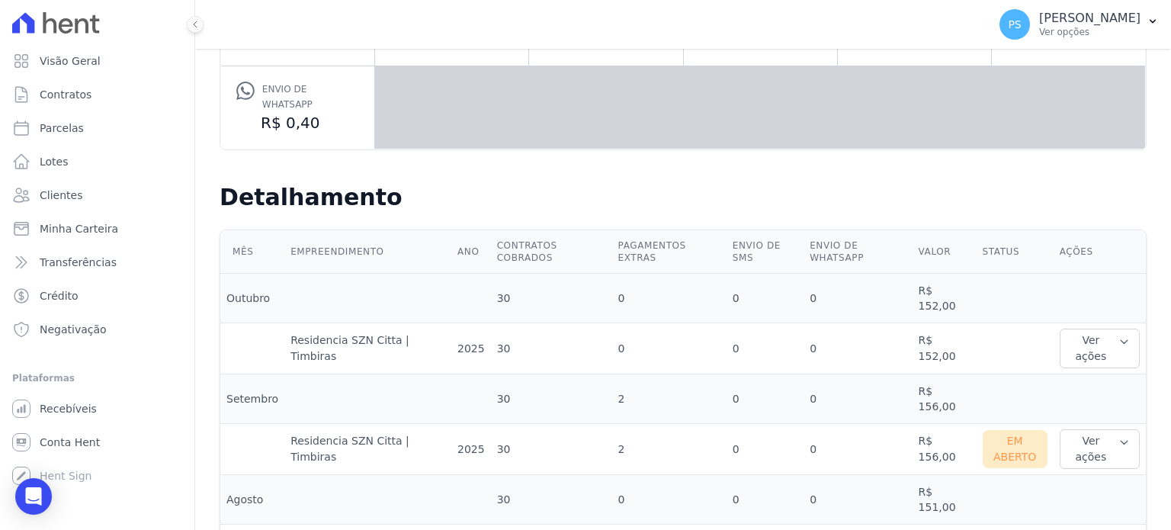
scroll to position [277, 0]
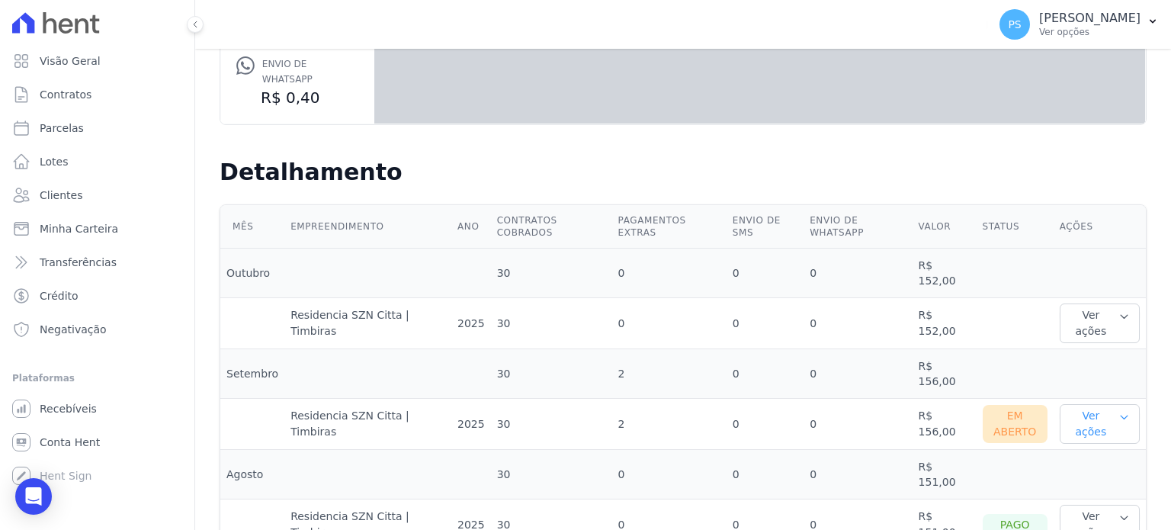
click at [1118, 411] on icon "button" at bounding box center [1123, 417] width 11 height 12
click at [1109, 485] on link "Nota fiscal eletrônica" at bounding box center [1121, 493] width 113 height 16
